Goal: Transaction & Acquisition: Purchase product/service

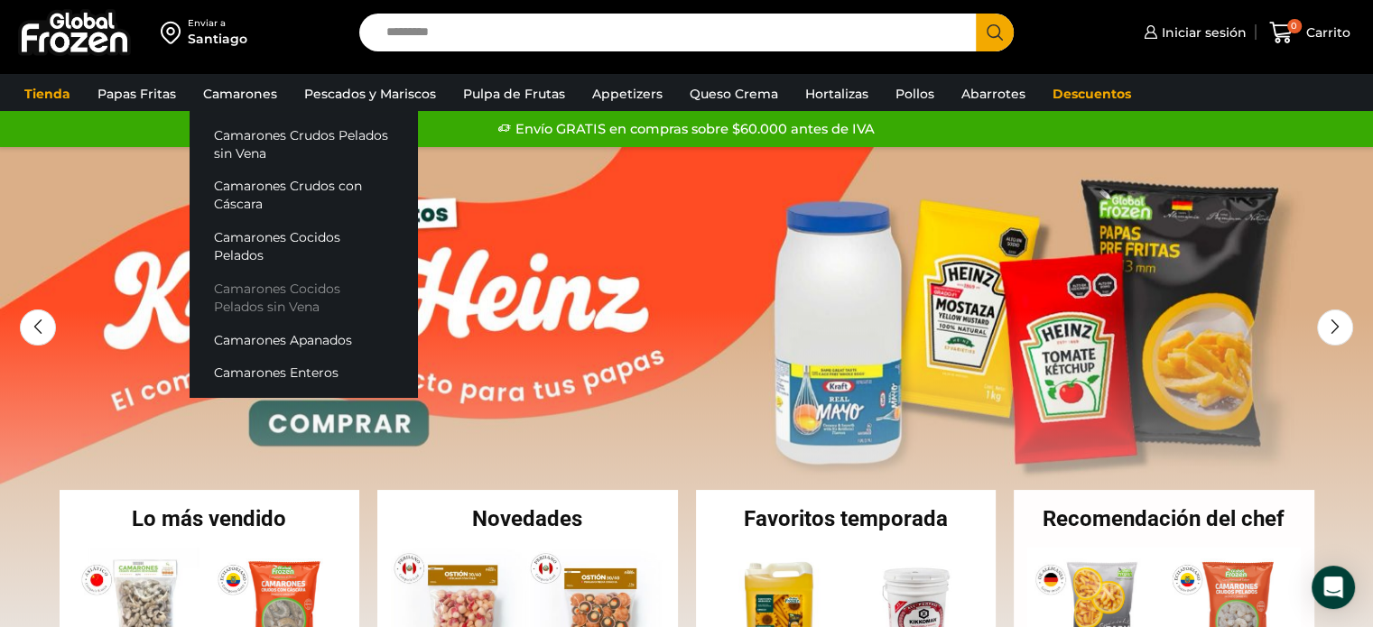
click at [276, 273] on link "Camarones Cocidos Pelados sin Vena" at bounding box center [303, 298] width 227 height 51
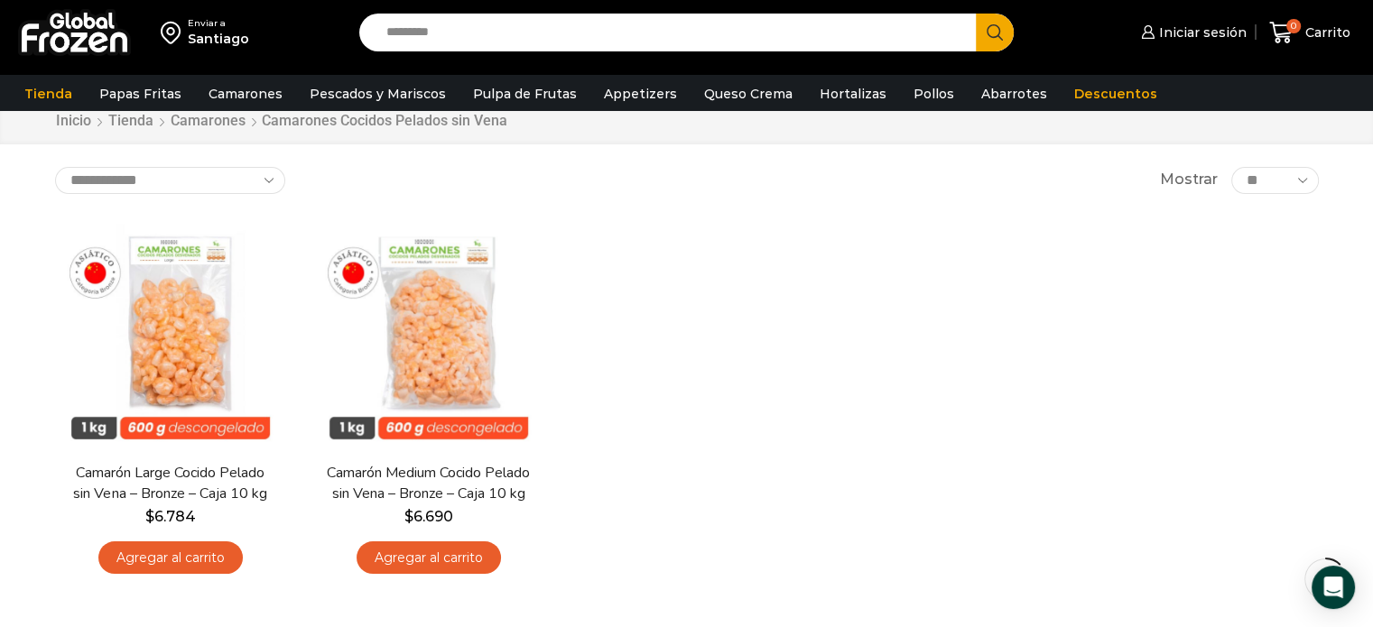
scroll to position [90, 0]
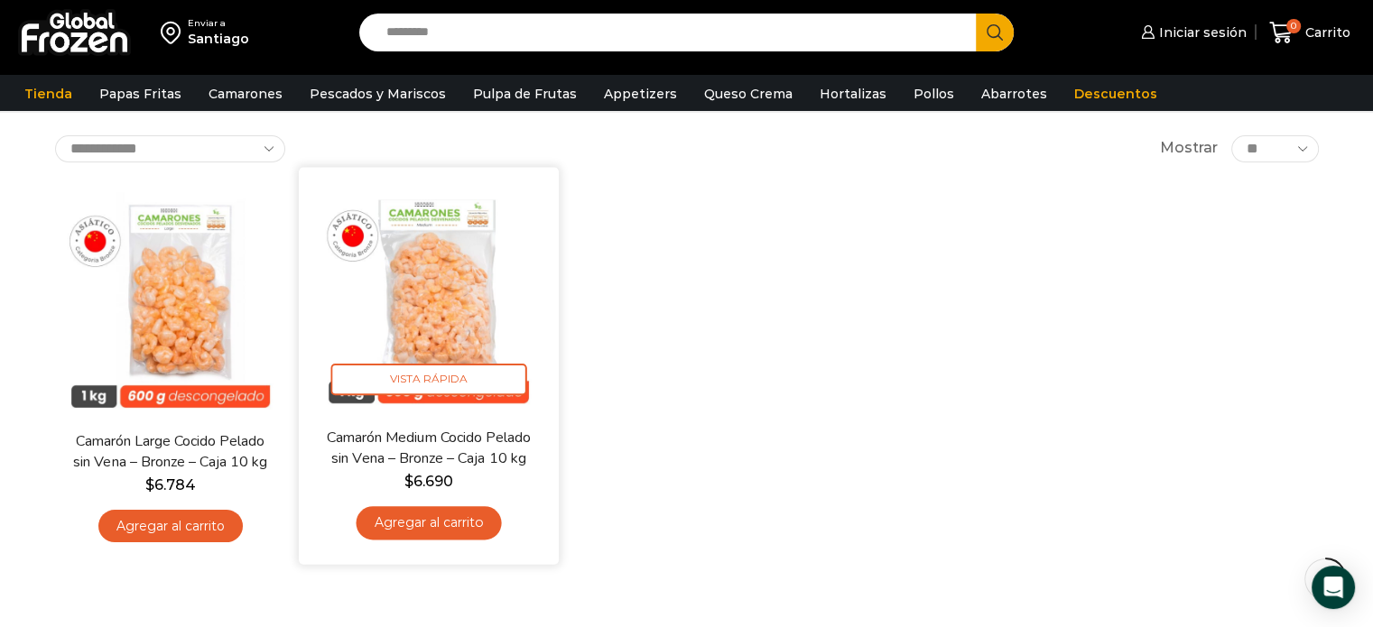
click at [475, 294] on img at bounding box center [428, 297] width 233 height 233
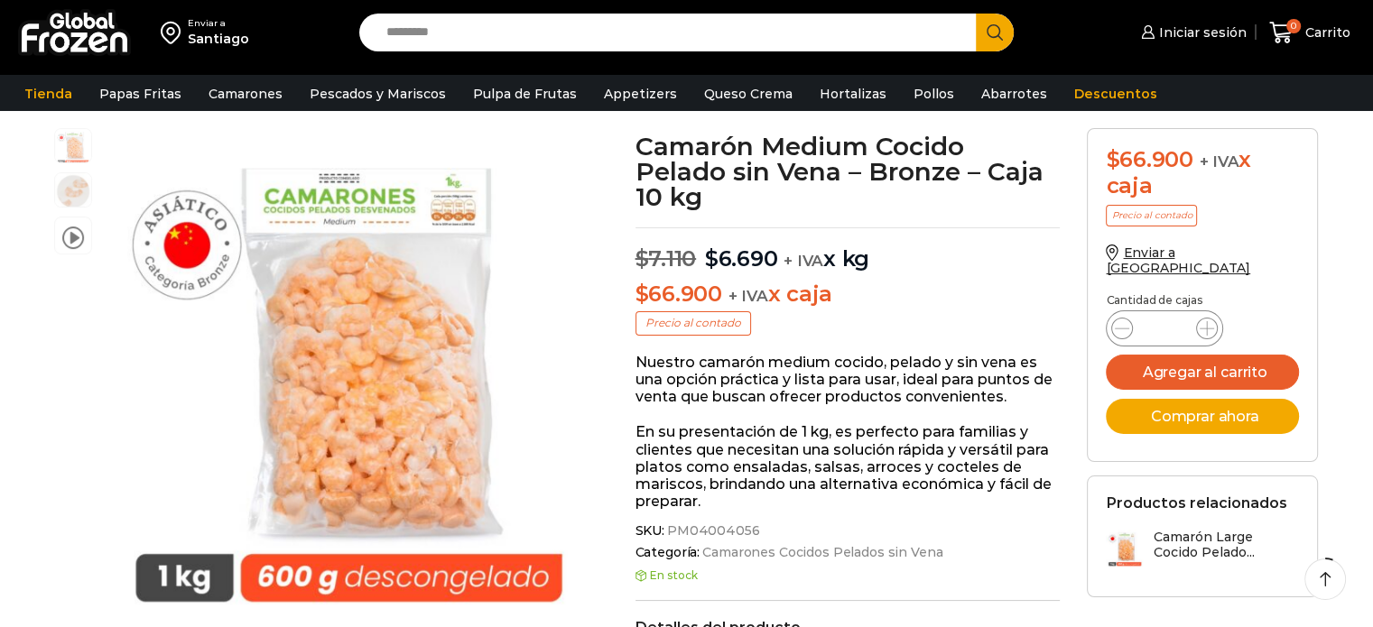
scroll to position [181, 0]
